Goal: Information Seeking & Learning: Learn about a topic

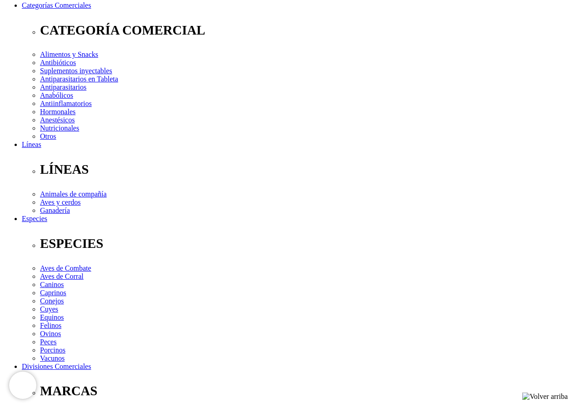
scroll to position [182, 0]
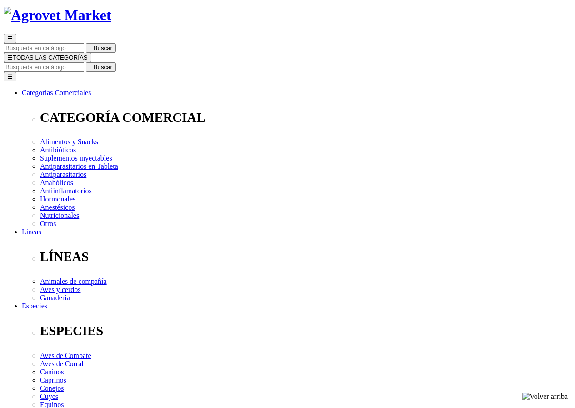
scroll to position [45, 0]
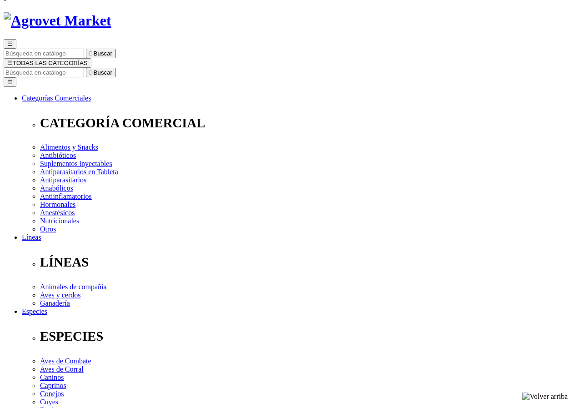
drag, startPoint x: 294, startPoint y: 72, endPoint x: 362, endPoint y: 71, distance: 67.7
drag, startPoint x: 294, startPoint y: 73, endPoint x: 357, endPoint y: 98, distance: 67.1
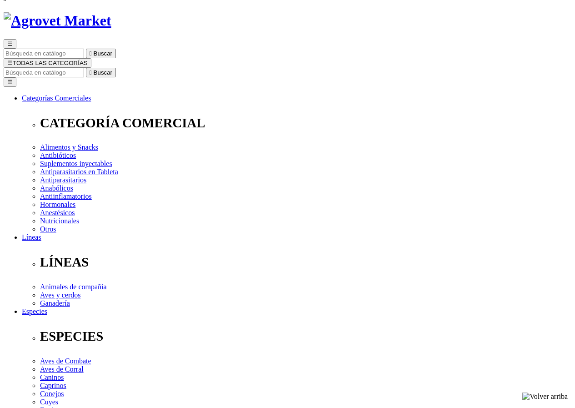
copy div "[MEDICAL_DATA]® gel SKU 31175PER00001 Suspensión Oral"
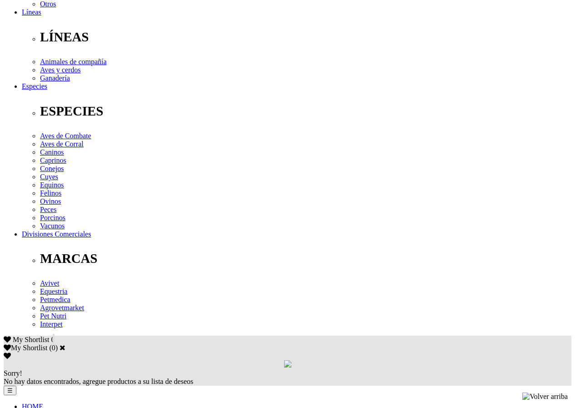
scroll to position [318, 0]
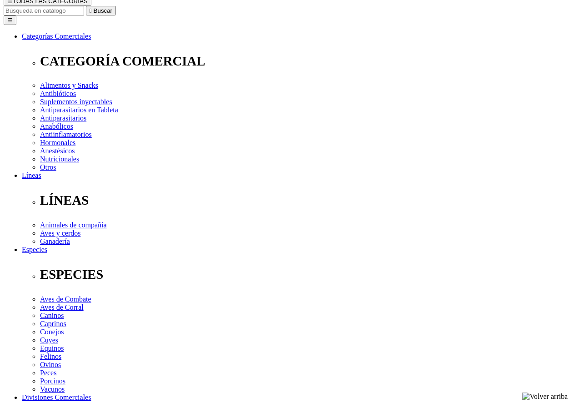
scroll to position [45, 0]
